Goal: Navigation & Orientation: Find specific page/section

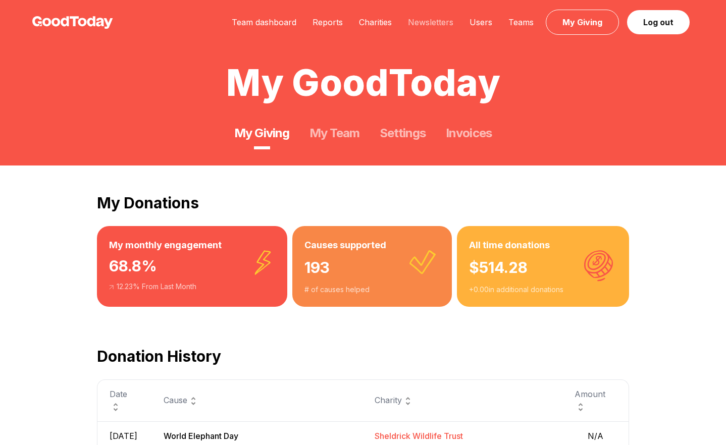
click at [421, 25] on link "Newsletters" at bounding box center [431, 22] width 62 height 10
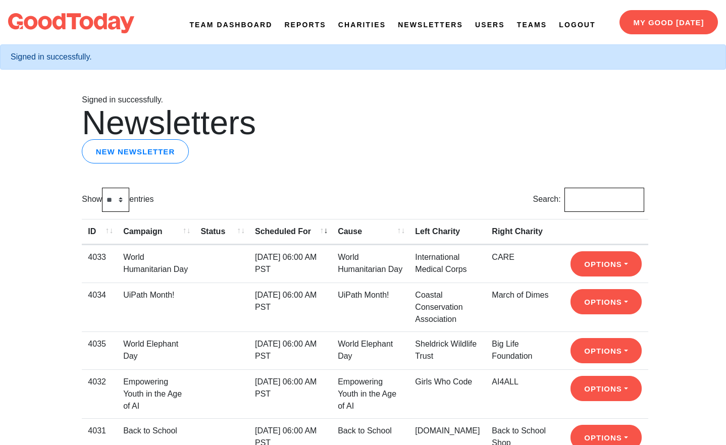
click at [406, 23] on link "Newsletters" at bounding box center [430, 25] width 65 height 11
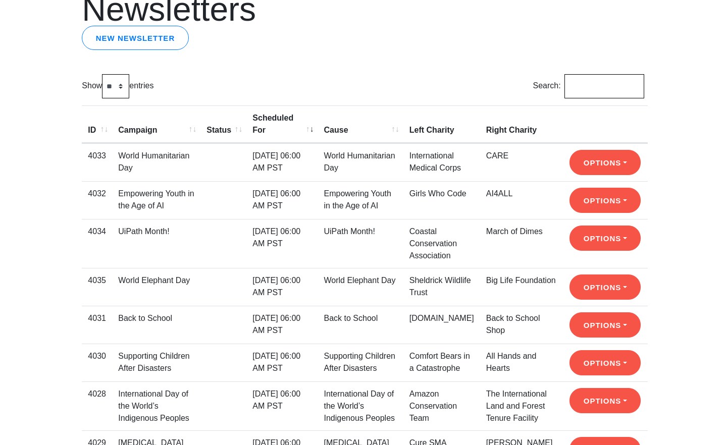
scroll to position [82, 0]
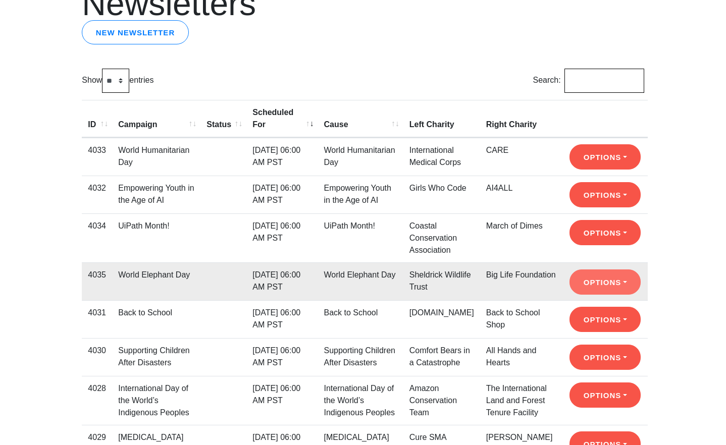
click at [590, 208] on button "Options" at bounding box center [605, 194] width 71 height 25
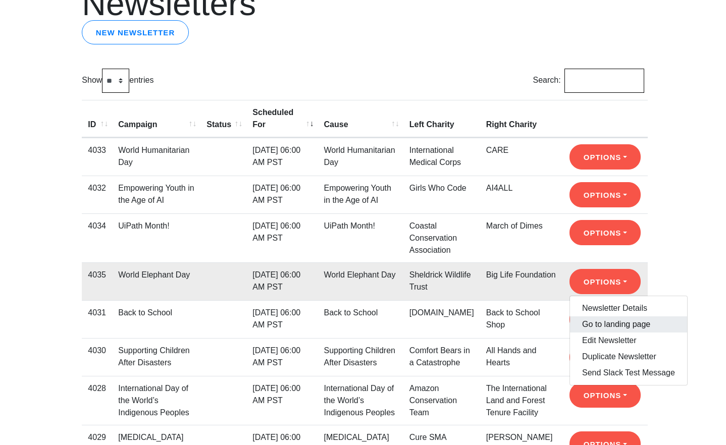
click at [597, 317] on link "Go to landing page" at bounding box center [628, 325] width 117 height 16
